Goal: Transaction & Acquisition: Purchase product/service

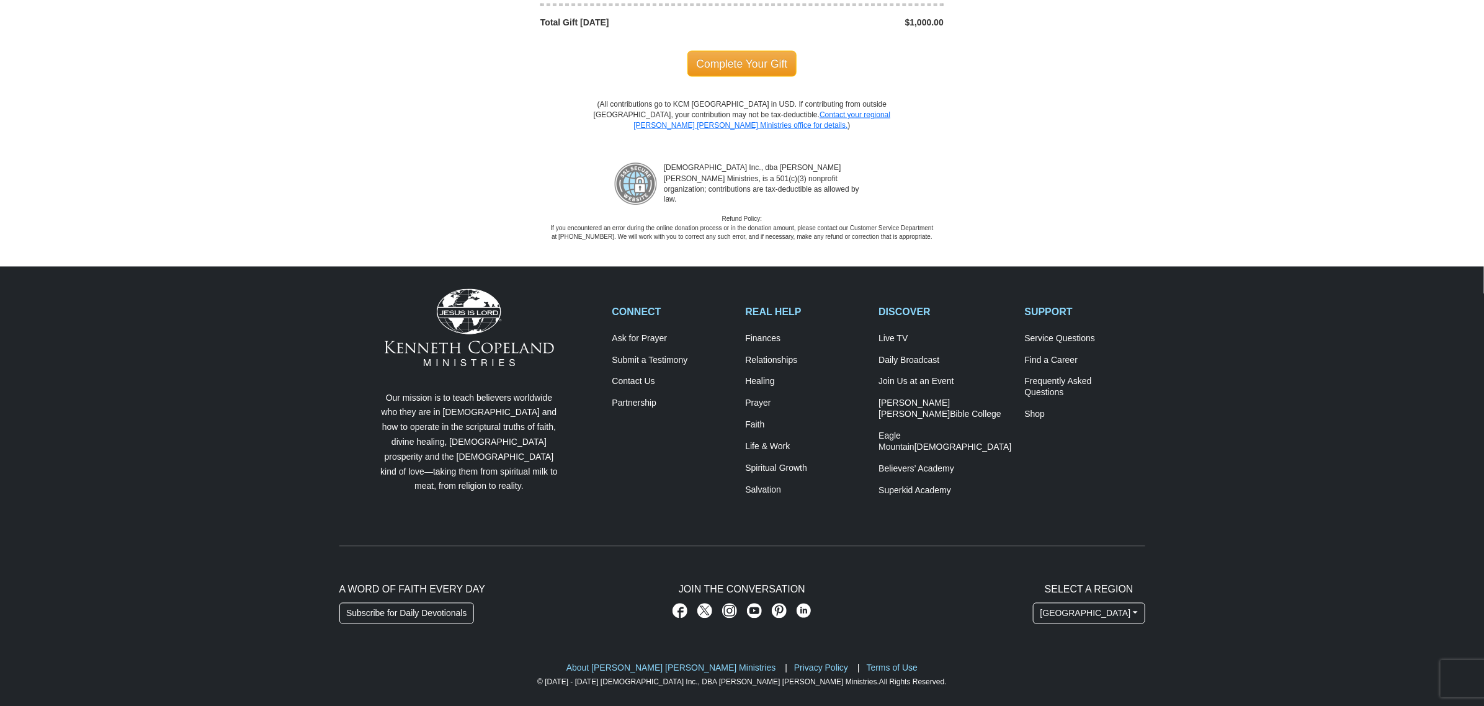
scroll to position [1295, 0]
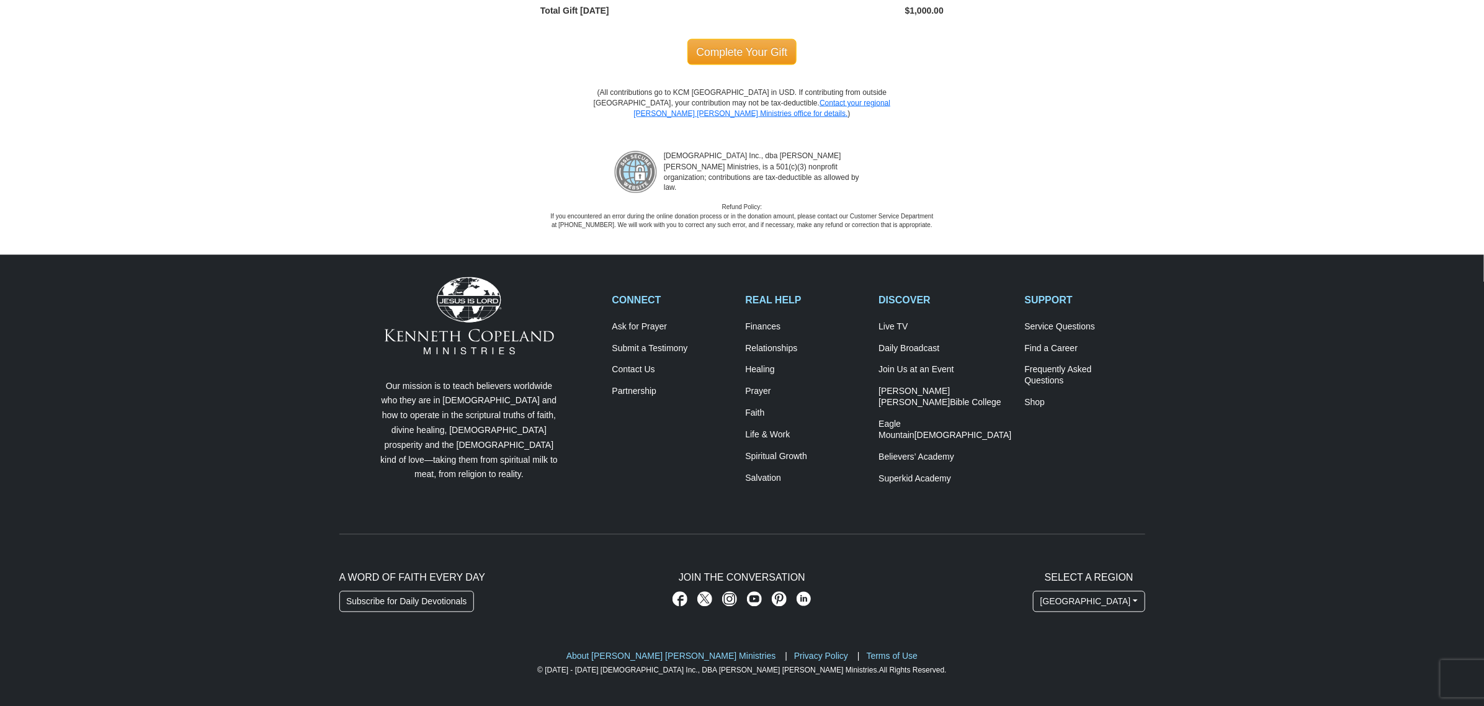
click at [1241, 202] on div "Eagle Mountain International Church Inc., dba Kenneth Copeland Ministries, is a…" at bounding box center [742, 185] width 1484 height 89
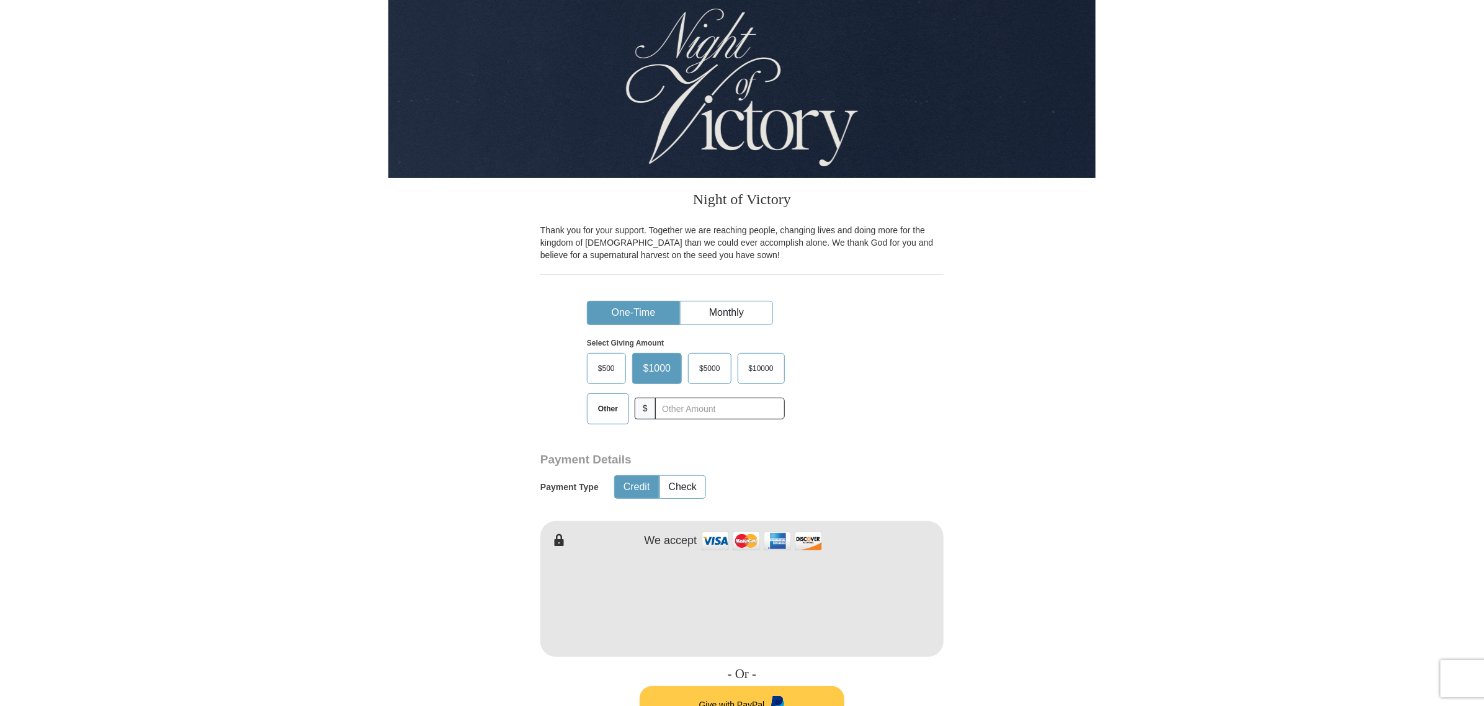
scroll to position [0, 0]
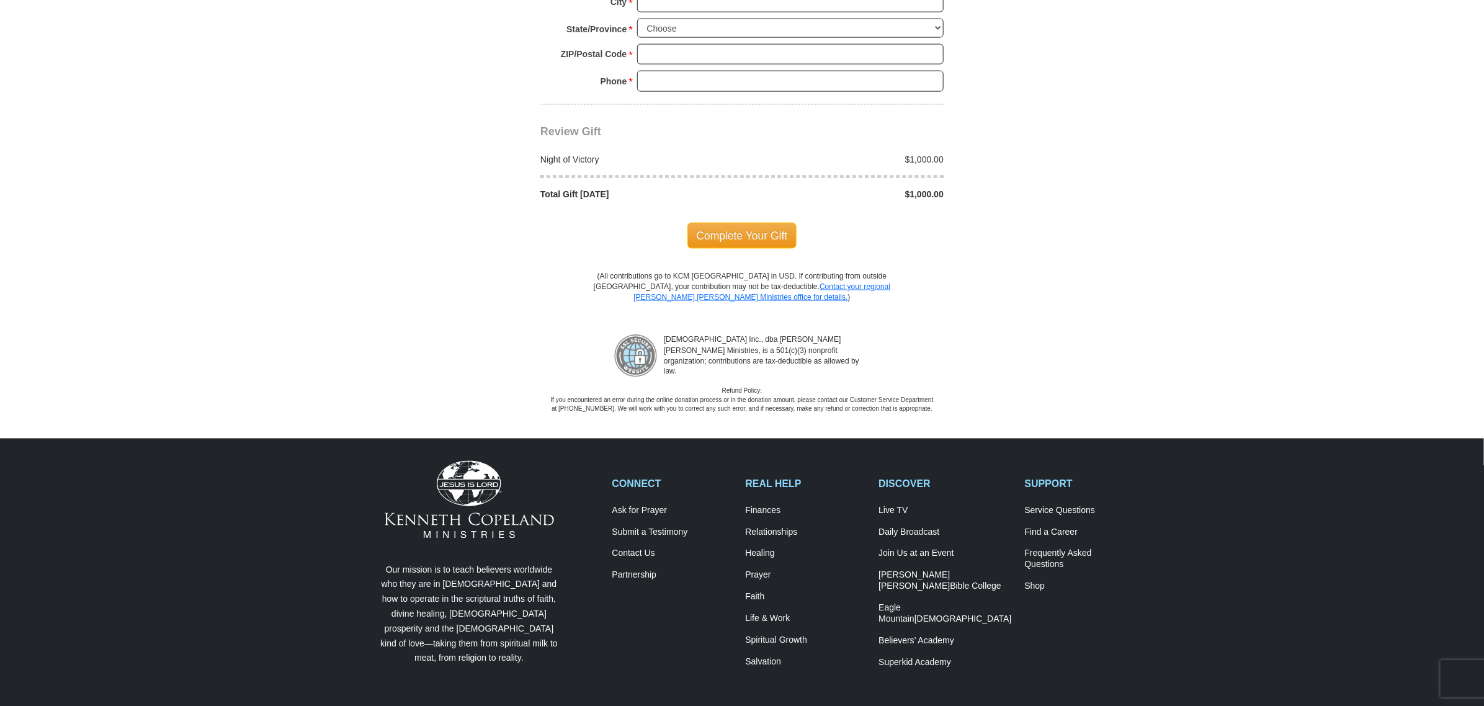
scroll to position [1163, 0]
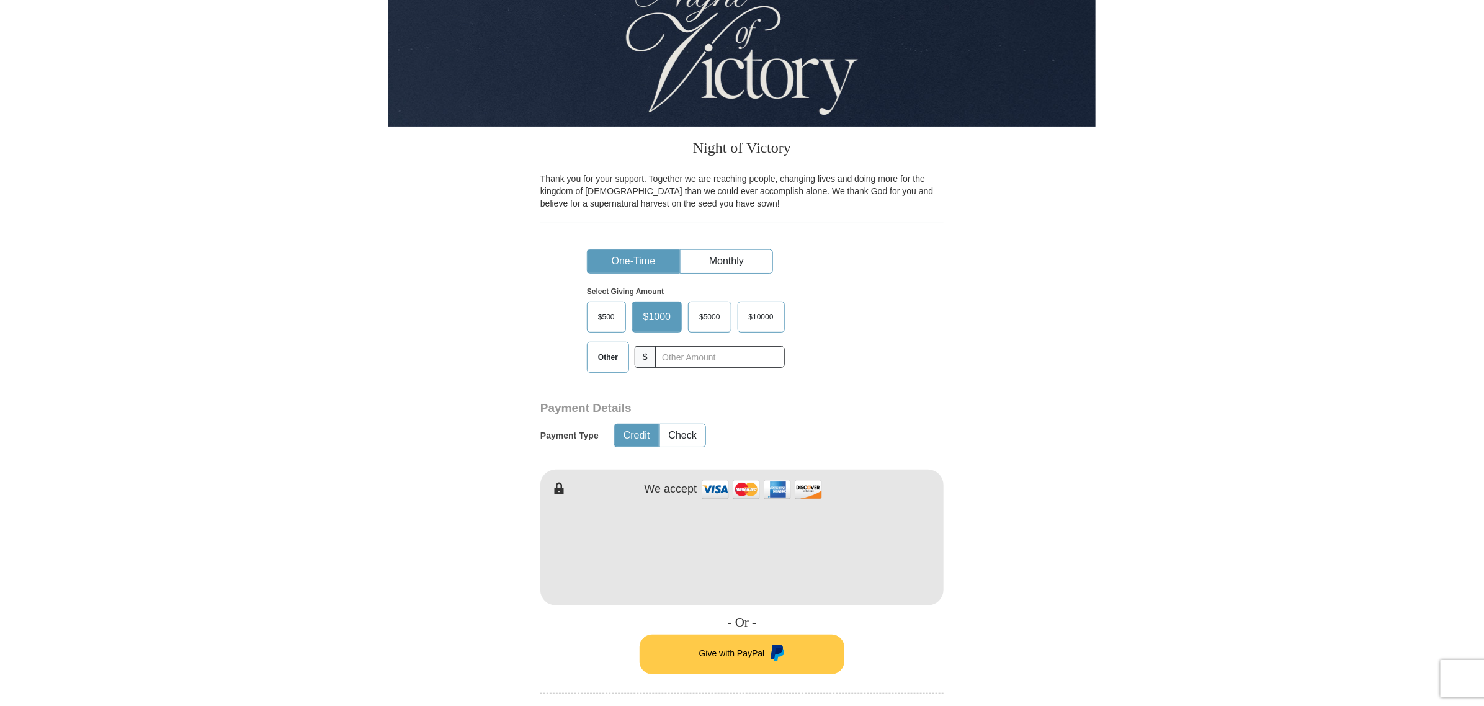
scroll to position [0, 0]
